Goal: Check status: Check status

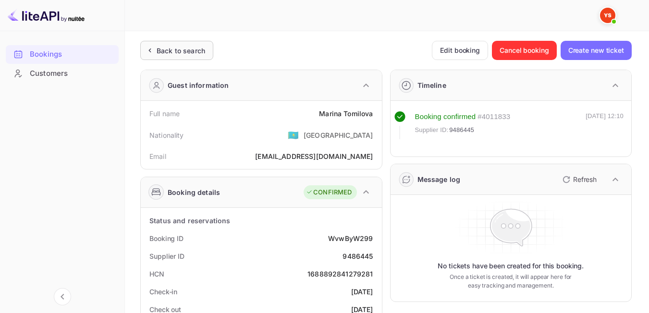
click at [187, 51] on div "Back to search" at bounding box center [181, 51] width 49 height 10
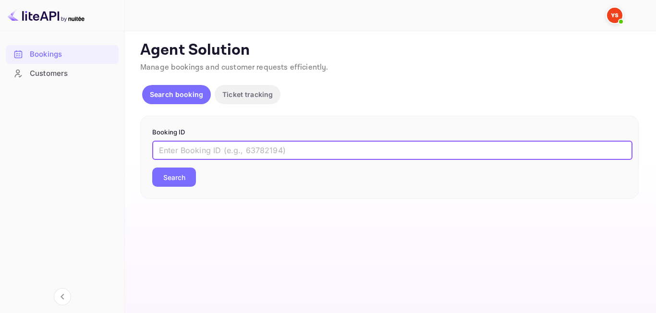
paste input "9301906"
type input "9301906"
click at [166, 165] on div "9301906 ​ Search" at bounding box center [389, 164] width 474 height 46
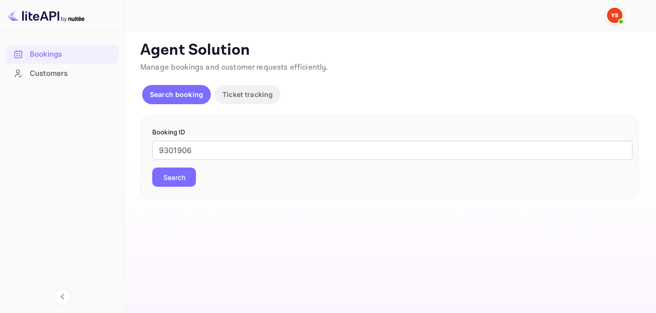
click at [164, 180] on button "Search" at bounding box center [174, 177] width 44 height 19
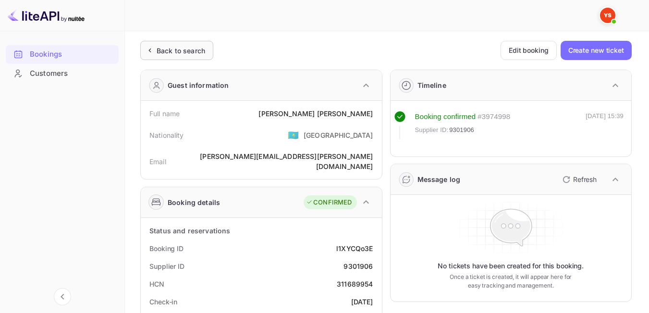
click at [161, 57] on div "Back to search" at bounding box center [176, 50] width 73 height 19
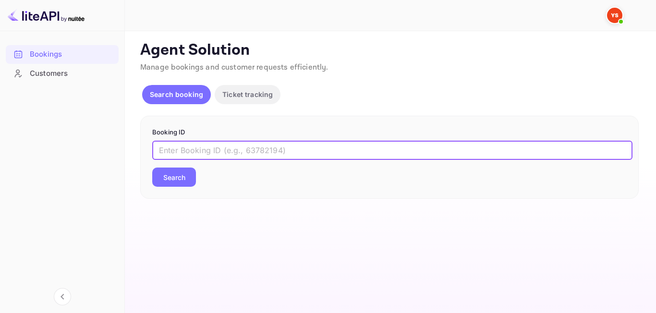
paste input "9573866"
type input "9573866"
click at [177, 181] on button "Search" at bounding box center [174, 177] width 44 height 19
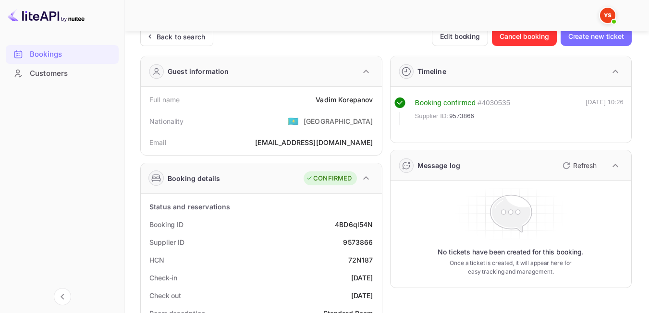
scroll to position [23, 0]
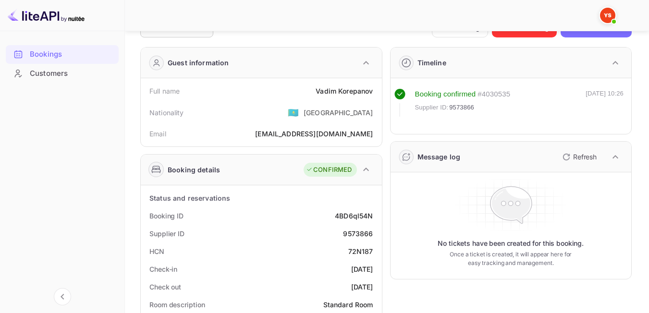
click at [184, 34] on div "Back to search" at bounding box center [176, 27] width 73 height 19
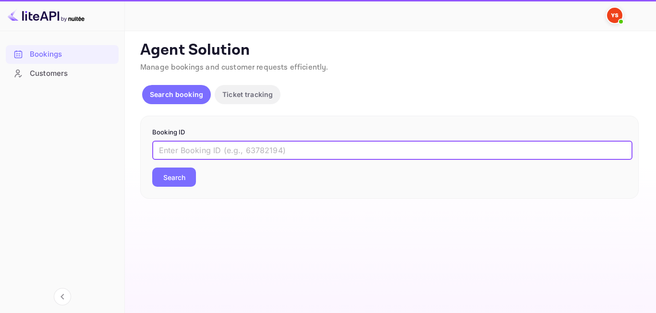
paste input "9374948"
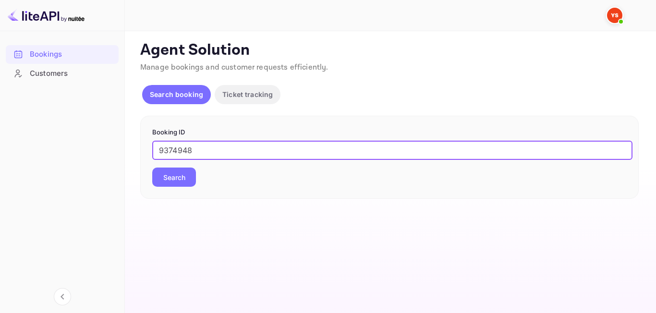
type input "9374948"
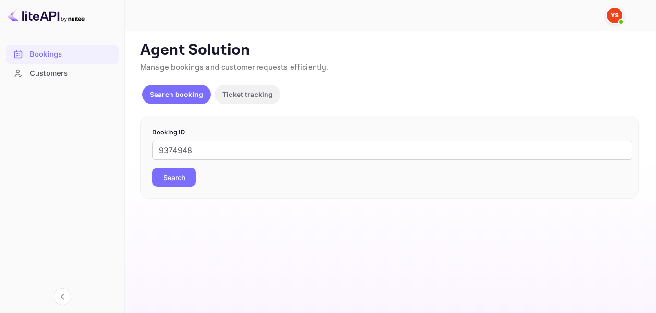
click at [186, 164] on div "9374948 ​ Search" at bounding box center [389, 164] width 474 height 46
click at [183, 171] on button "Search" at bounding box center [174, 177] width 44 height 19
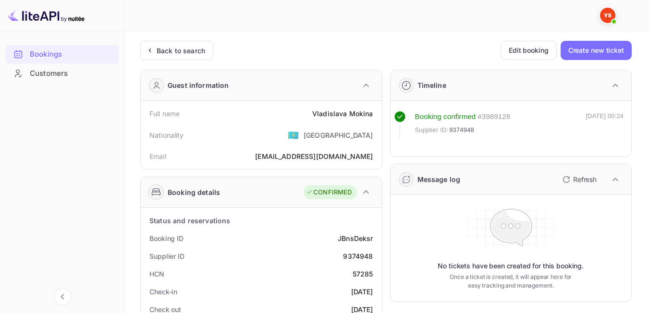
click at [153, 46] on div "Back to search" at bounding box center [175, 51] width 61 height 10
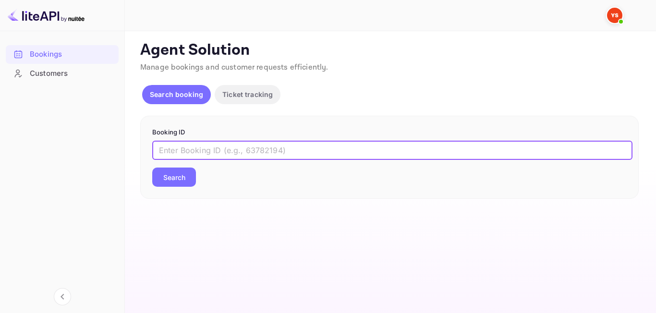
paste input "9372117"
type input "9372117"
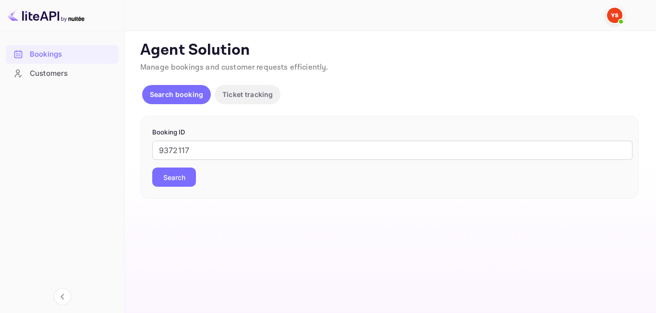
click at [184, 183] on button "Search" at bounding box center [174, 177] width 44 height 19
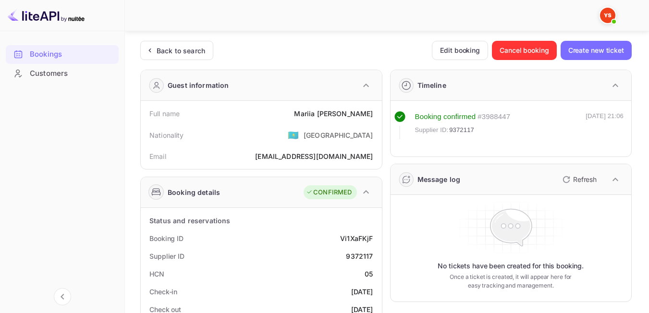
scroll to position [40, 0]
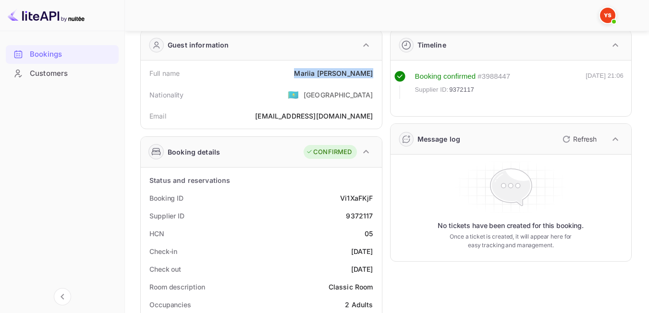
drag, startPoint x: 293, startPoint y: 70, endPoint x: 375, endPoint y: 78, distance: 82.0
click at [375, 78] on div "Full name [PERSON_NAME]" at bounding box center [261, 73] width 233 height 18
click at [290, 89] on div "Nationality 🇰🇿 [DEMOGRAPHIC_DATA]" at bounding box center [261, 94] width 233 height 25
